Goal: Information Seeking & Learning: Learn about a topic

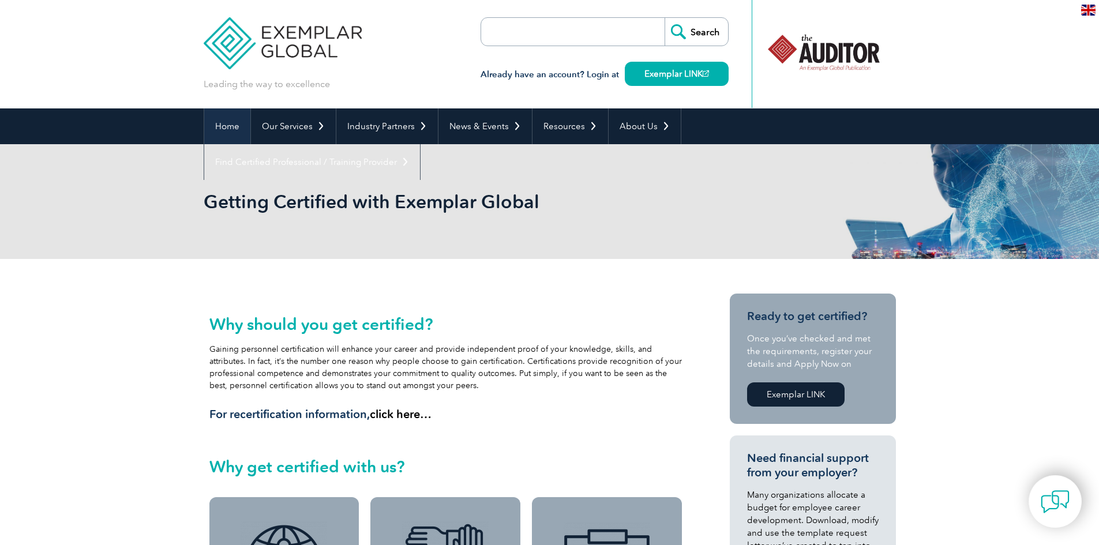
click at [233, 129] on link "Home" at bounding box center [227, 126] width 46 height 36
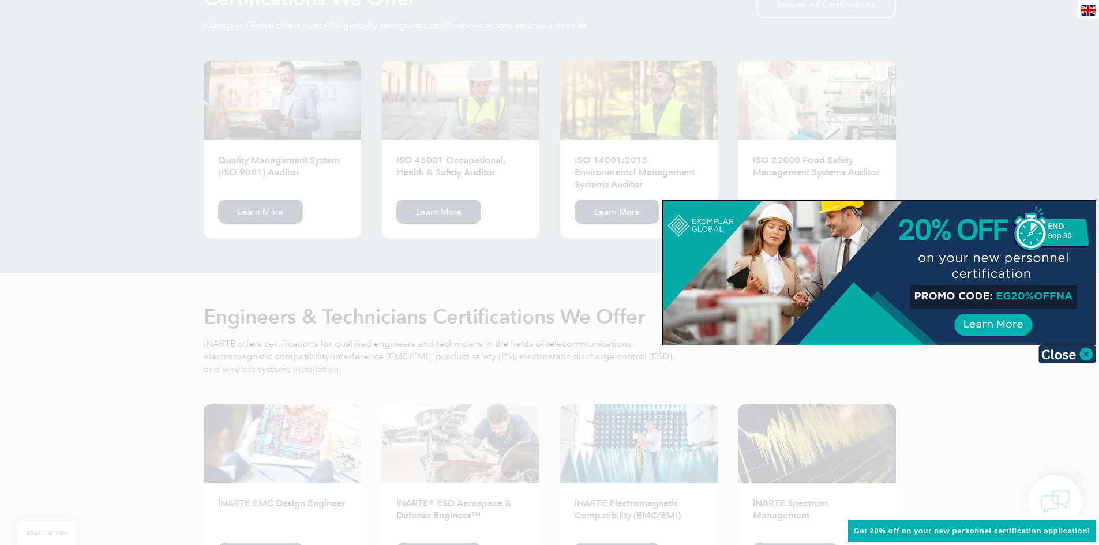
scroll to position [1096, 0]
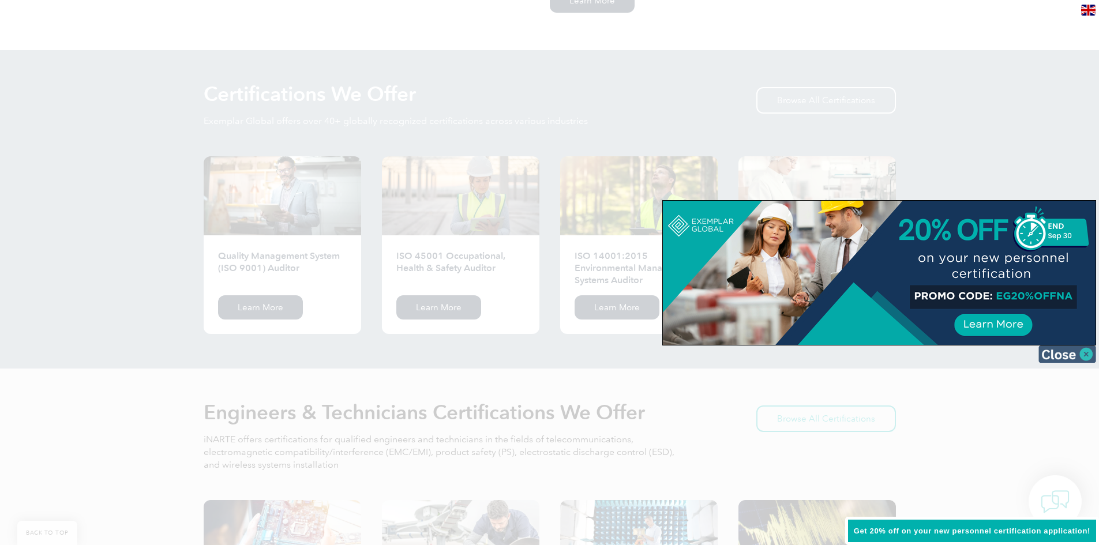
click at [1087, 353] on img at bounding box center [1068, 354] width 58 height 17
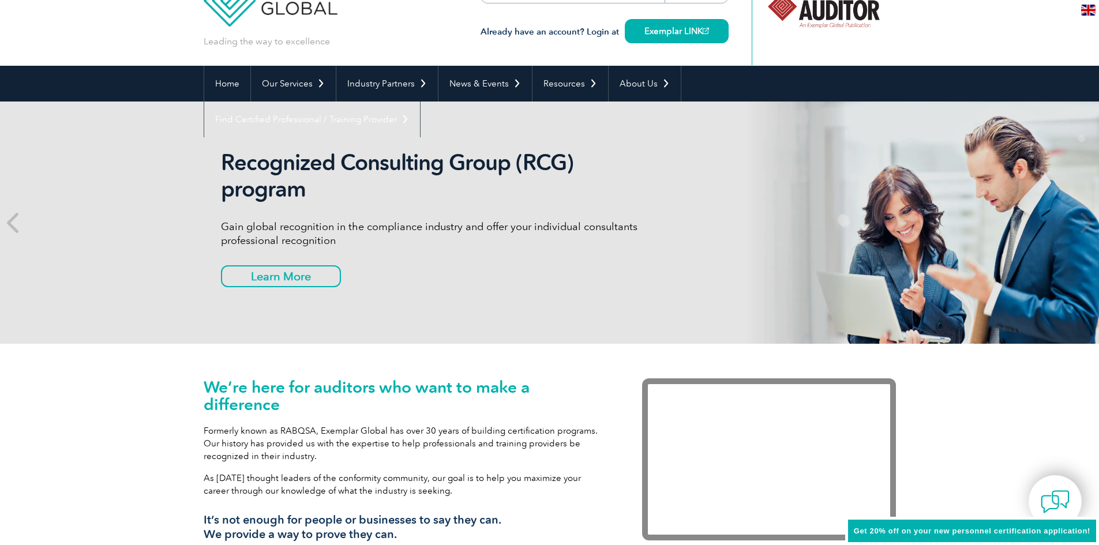
scroll to position [0, 0]
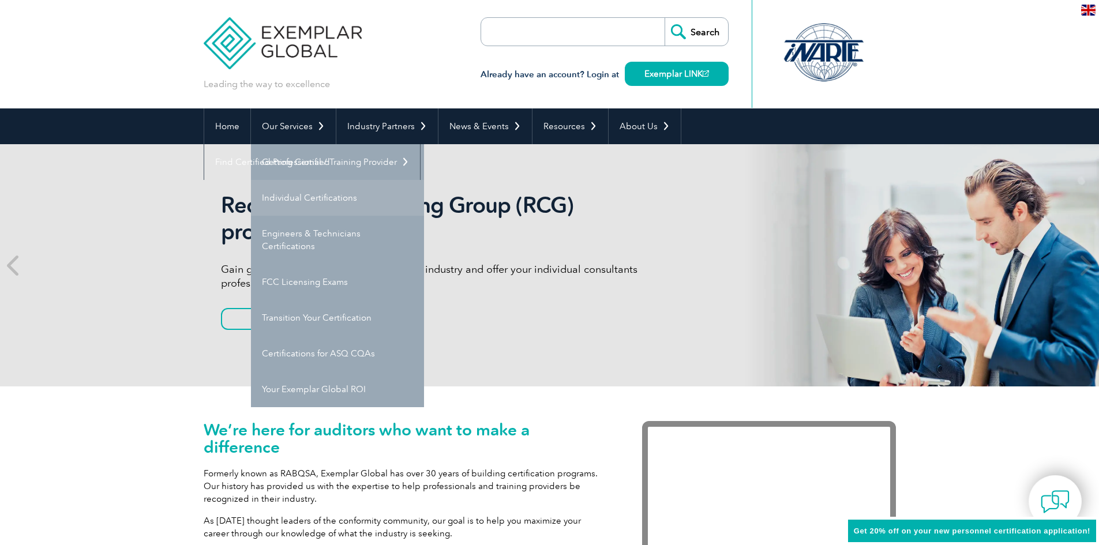
click at [317, 200] on link "Individual Certifications" at bounding box center [337, 198] width 173 height 36
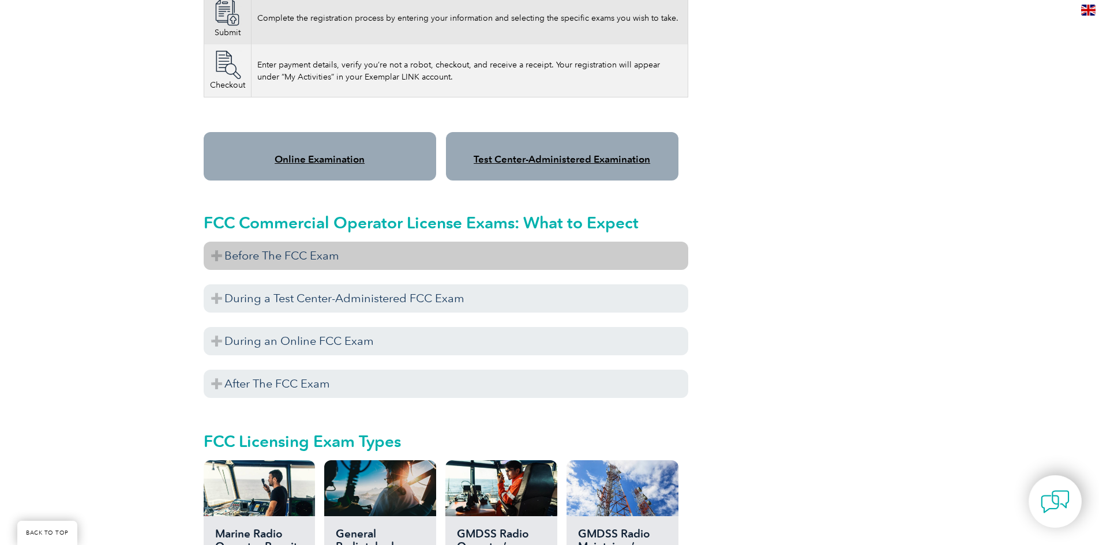
scroll to position [923, 0]
